Goal: Find specific page/section: Find specific page/section

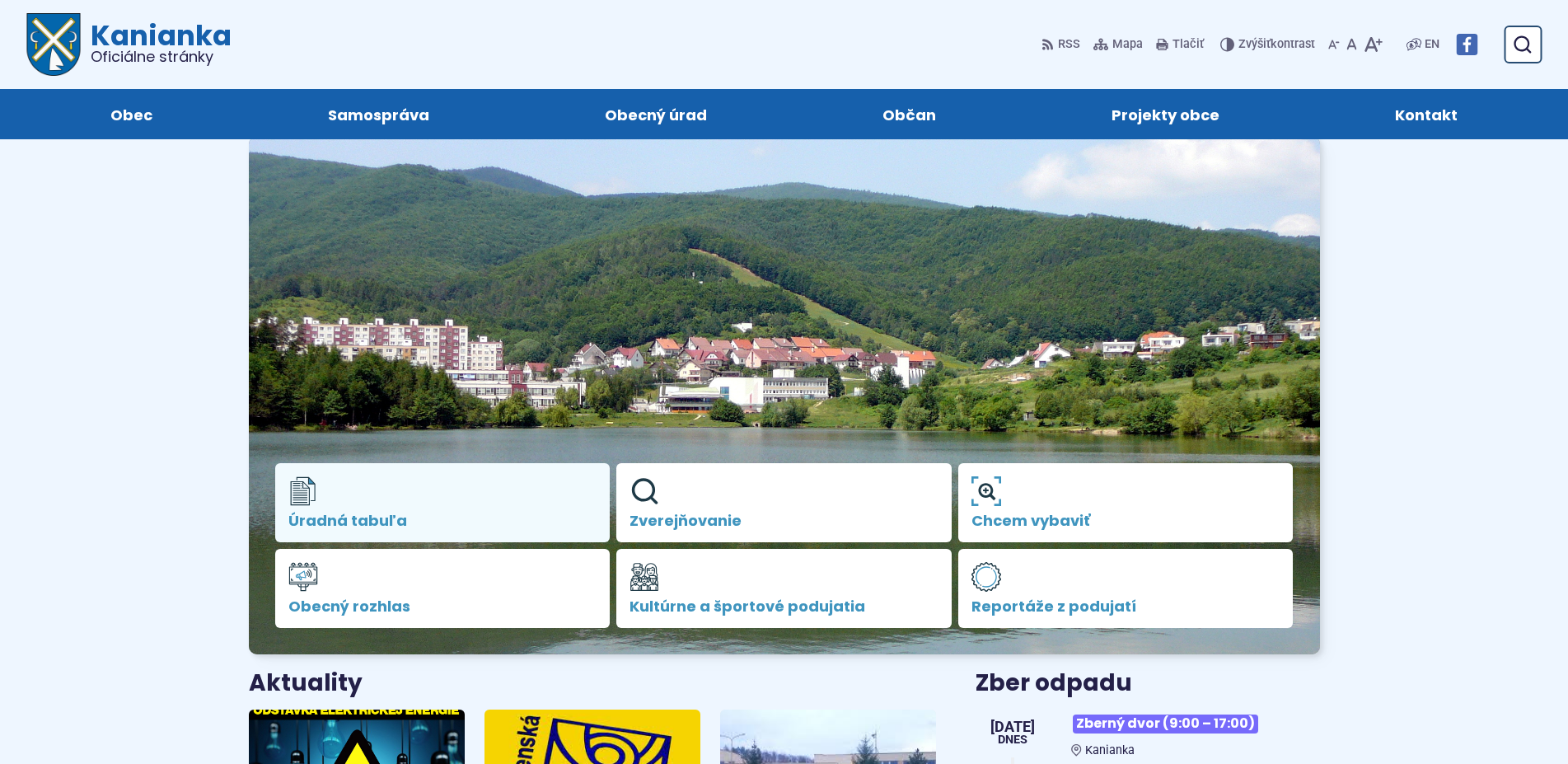
drag, startPoint x: 0, startPoint y: 0, endPoint x: 401, endPoint y: 507, distance: 646.4
click at [401, 507] on link "Úradná tabuľa" at bounding box center [443, 502] width 336 height 79
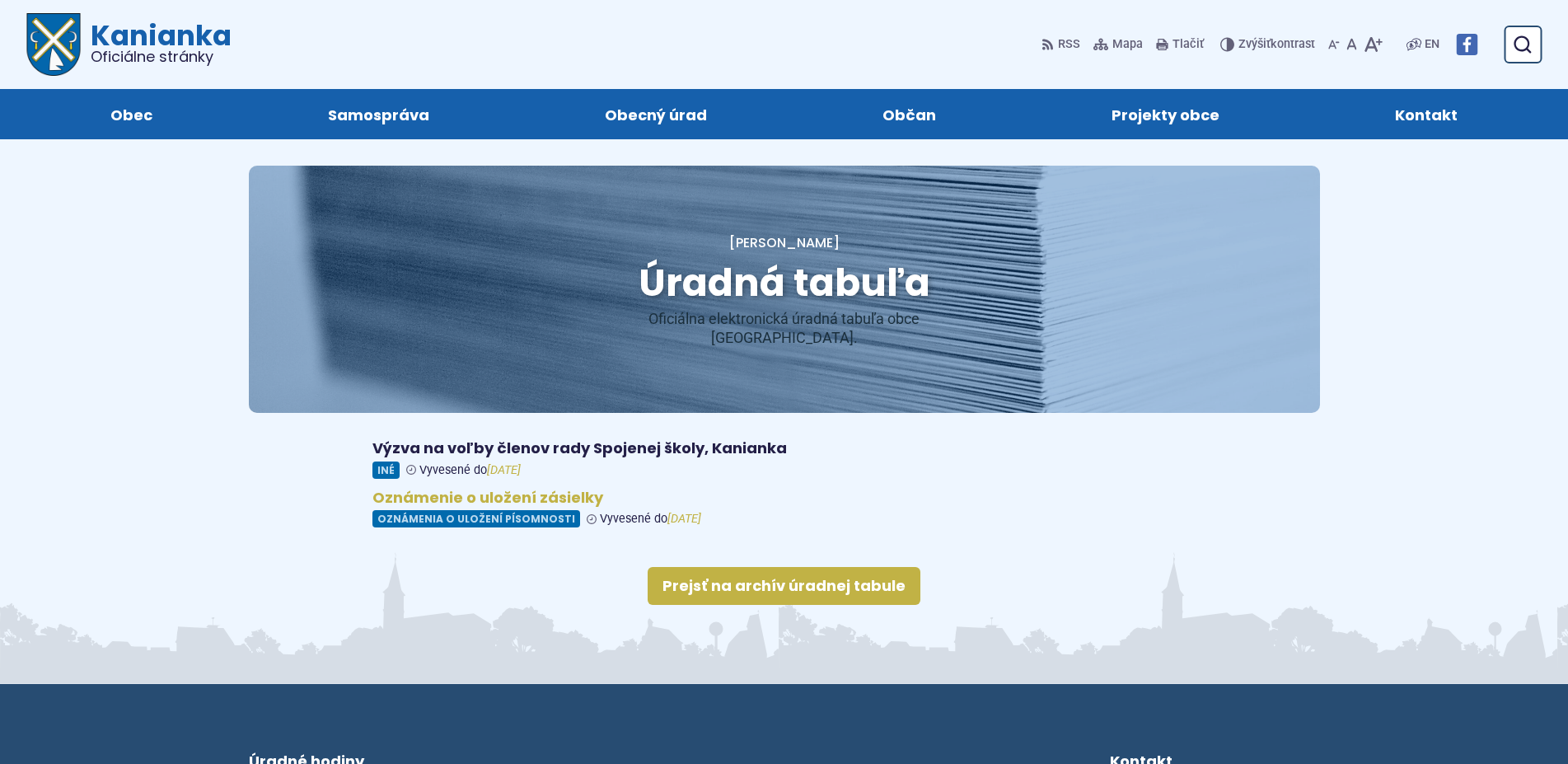
click at [438, 495] on figure at bounding box center [784, 508] width 824 height 40
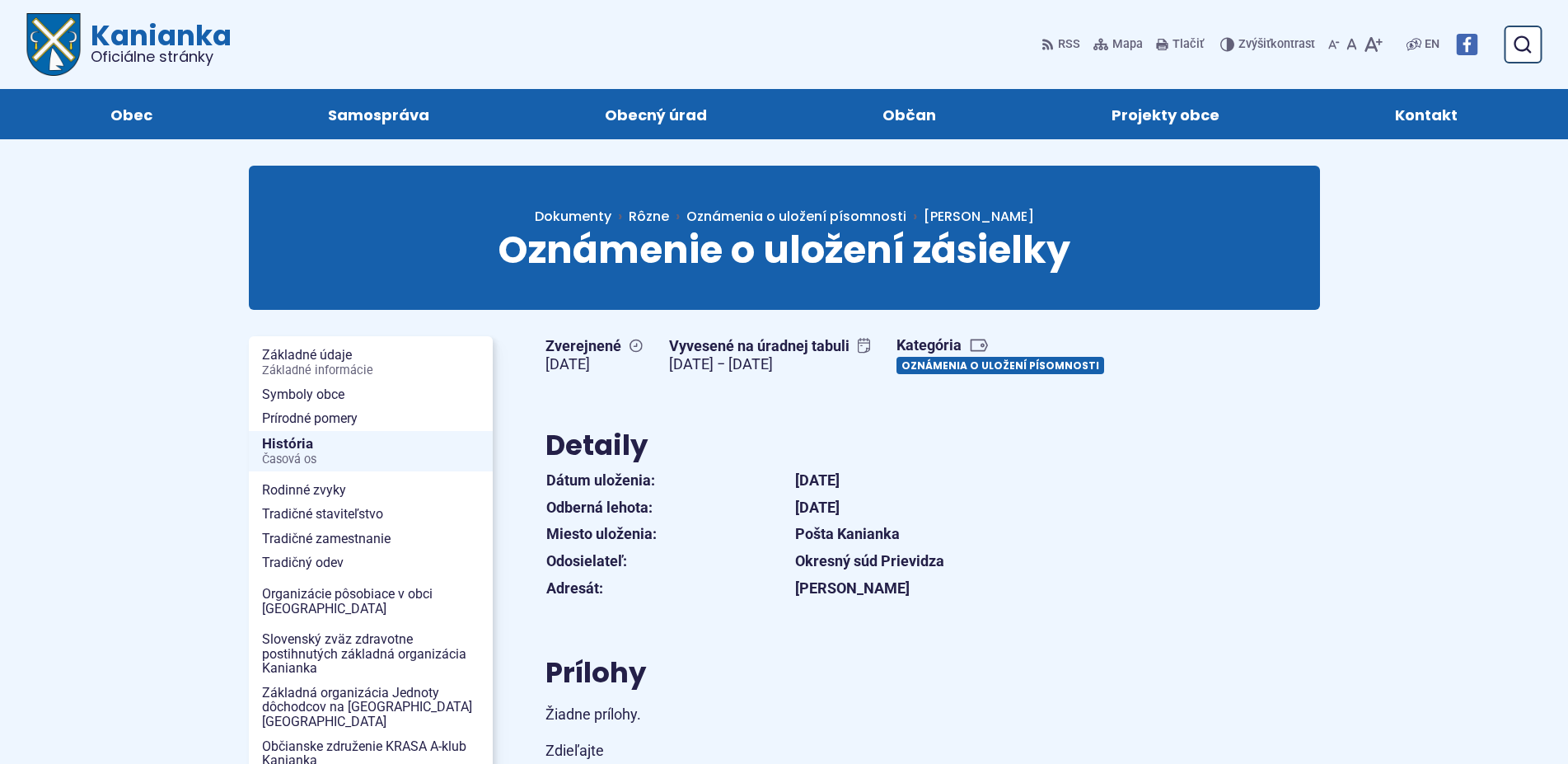
click at [897, 374] on link "Oznámenia o uložení písomnosti" at bounding box center [1000, 365] width 208 height 17
